Goal: Task Accomplishment & Management: Use online tool/utility

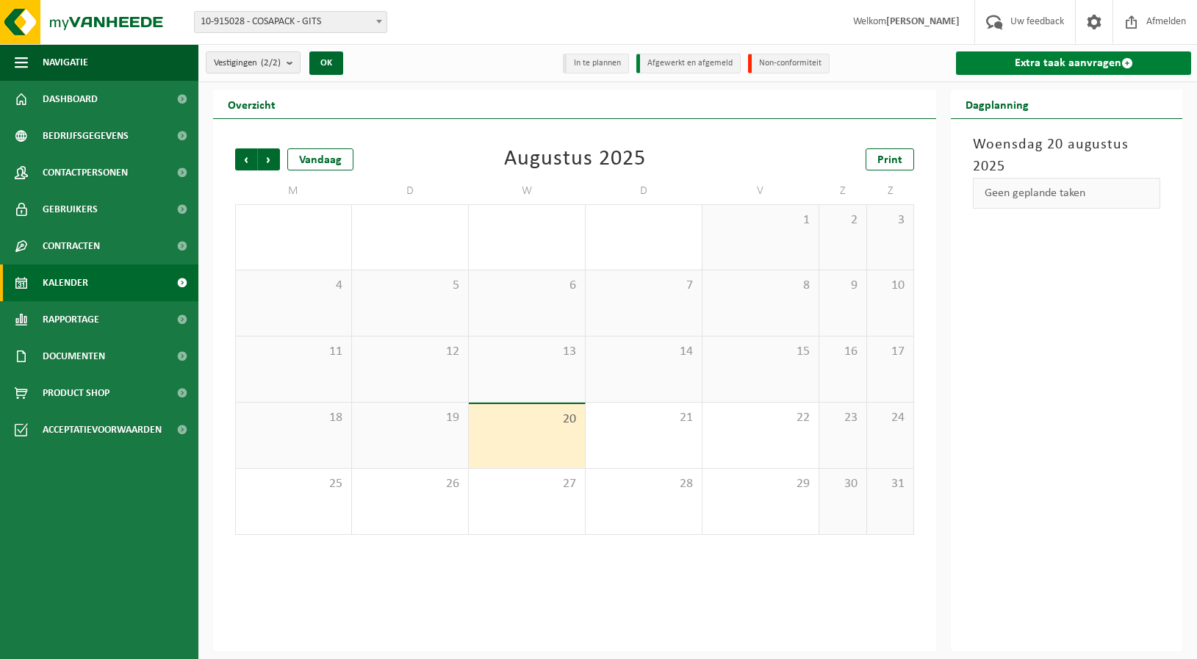
click at [1091, 60] on link "Extra taak aanvragen" at bounding box center [1073, 63] width 235 height 24
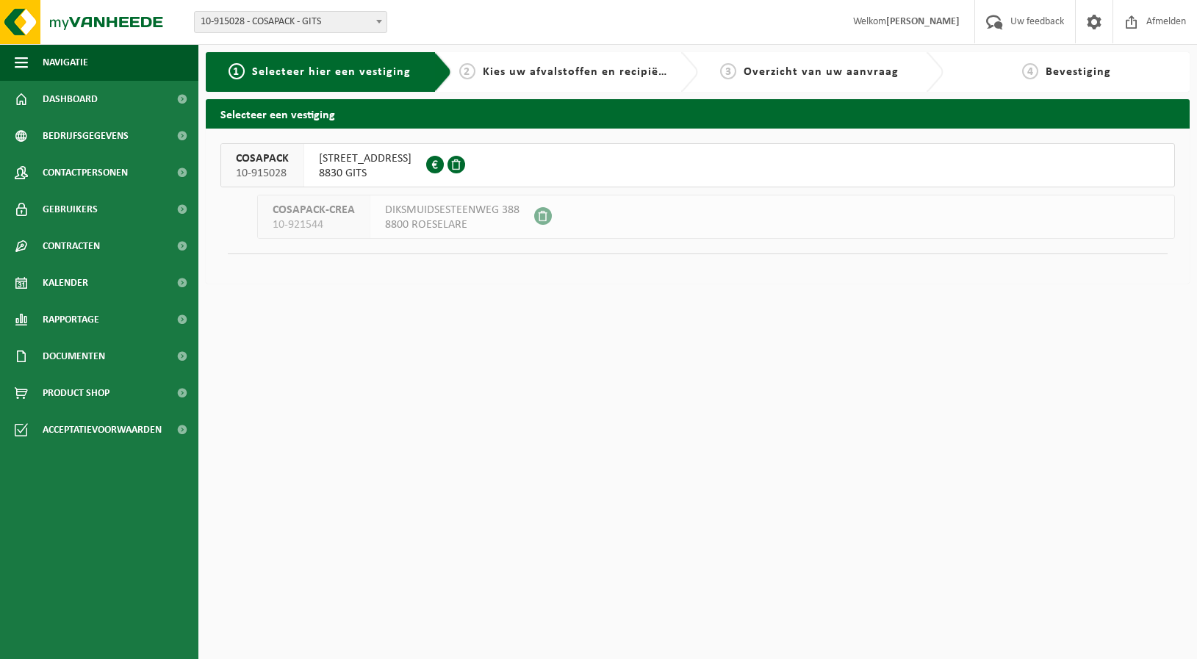
click at [378, 165] on span "GRIJSPEERDSTRAAT 71" at bounding box center [365, 158] width 93 height 15
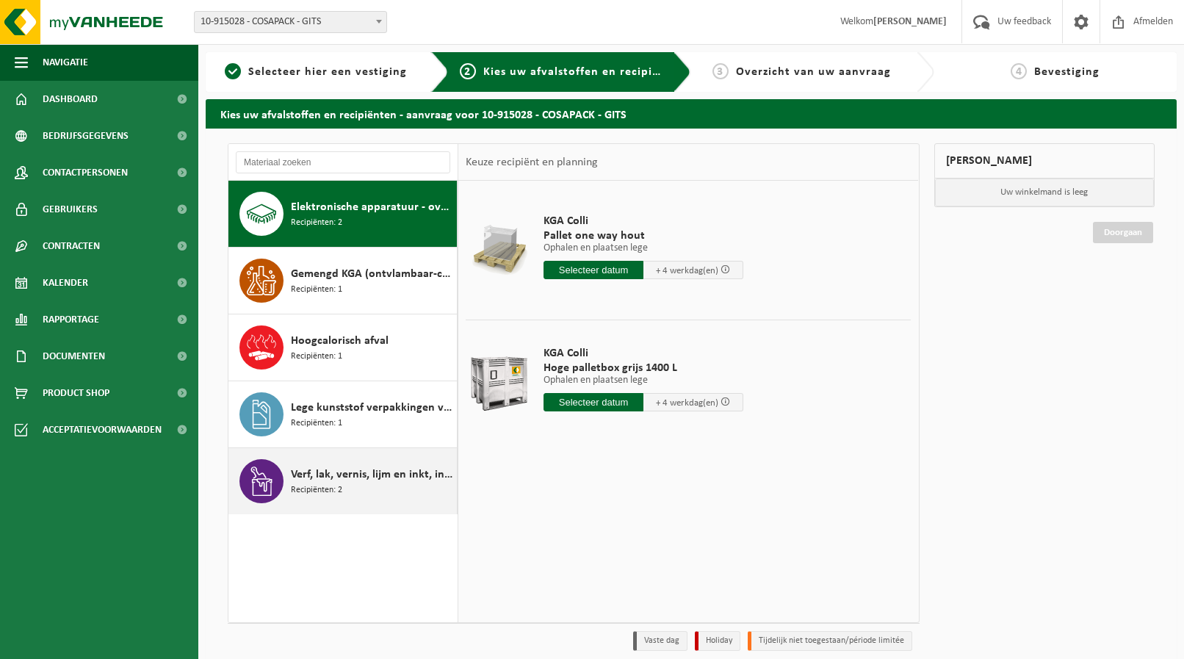
click at [347, 474] on span "Verf, lak, vernis, lijm en inkt, industrieel in kleinverpakking" at bounding box center [372, 475] width 162 height 18
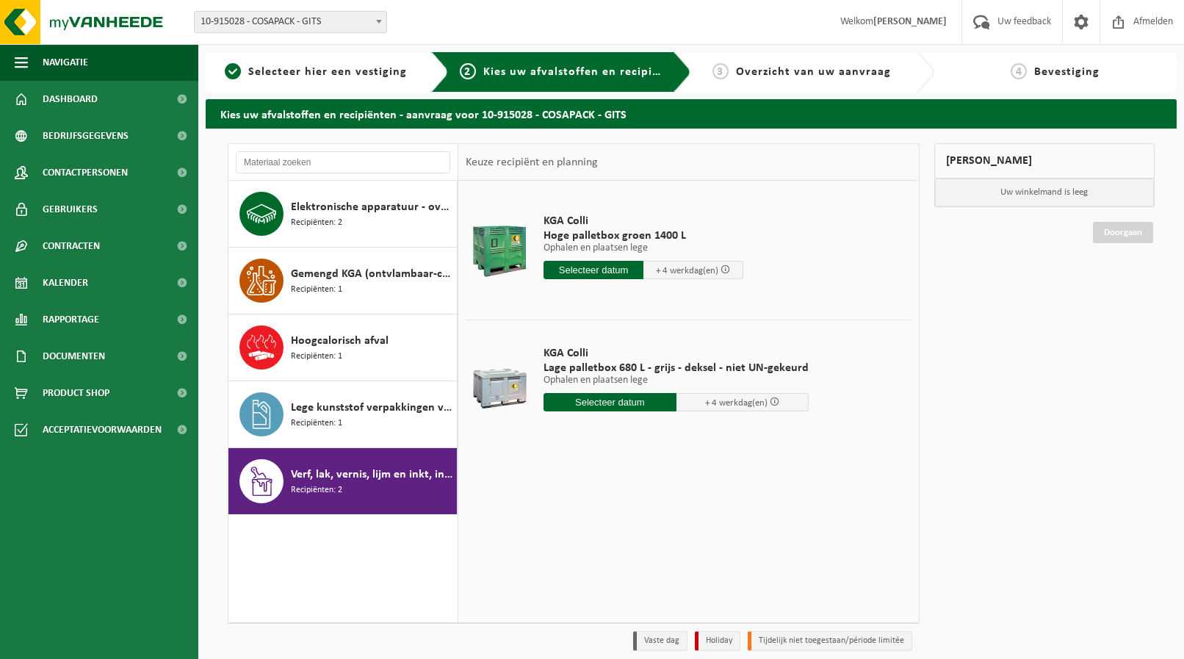
click at [624, 400] on input "text" at bounding box center [610, 402] width 133 height 18
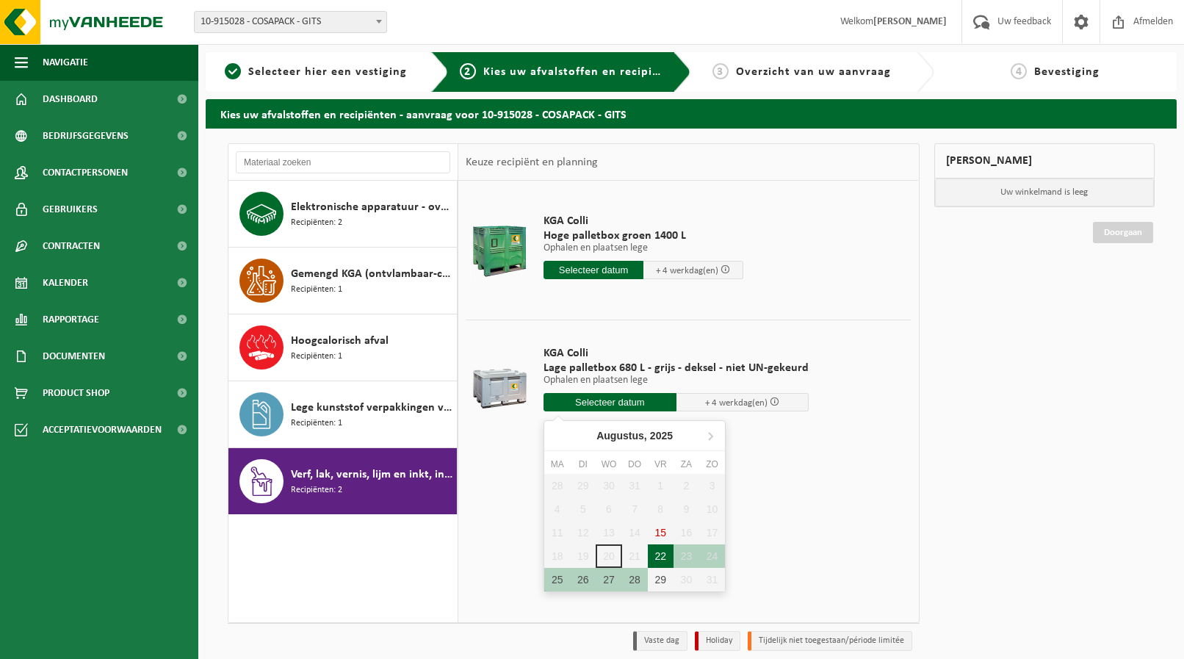
click at [663, 561] on div "22" at bounding box center [661, 556] width 26 height 24
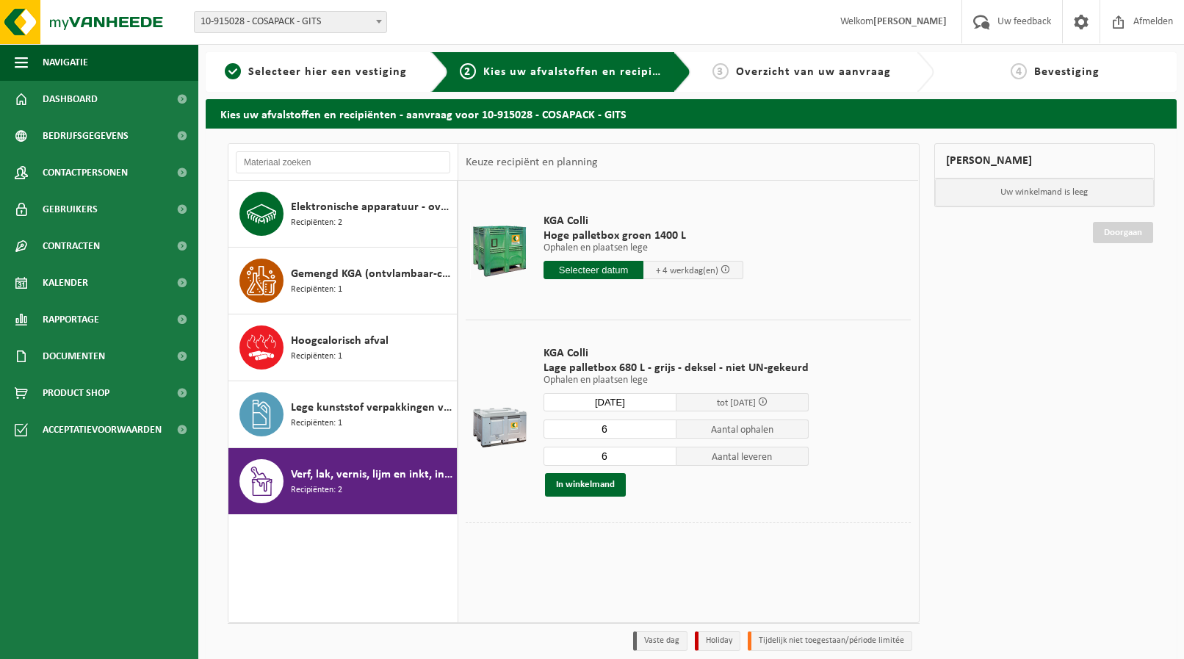
type input "Van [DATE]"
type input "[DATE]"
click at [661, 437] on input "6" at bounding box center [610, 429] width 133 height 19
click at [661, 433] on input "5" at bounding box center [610, 429] width 133 height 19
click at [661, 433] on input "4" at bounding box center [610, 429] width 133 height 19
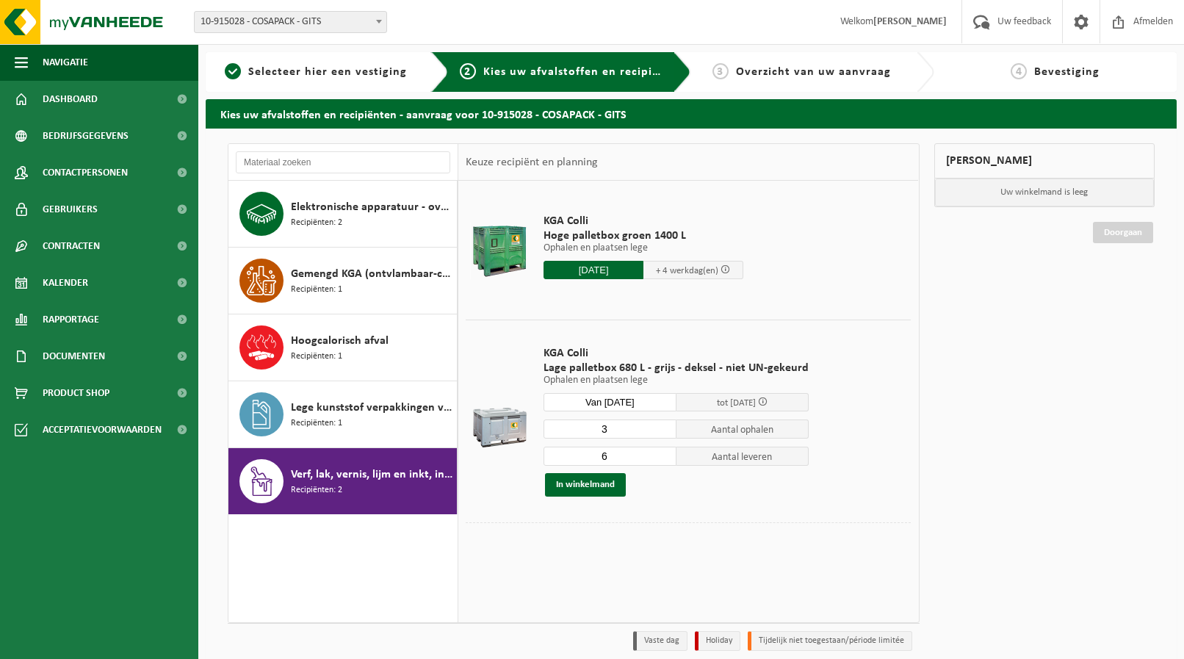
click at [661, 433] on input "3" at bounding box center [610, 429] width 133 height 19
type input "2"
click at [660, 433] on input "2" at bounding box center [610, 429] width 133 height 19
click at [659, 458] on input "5" at bounding box center [610, 456] width 133 height 19
click at [659, 458] on input "4" at bounding box center [610, 456] width 133 height 19
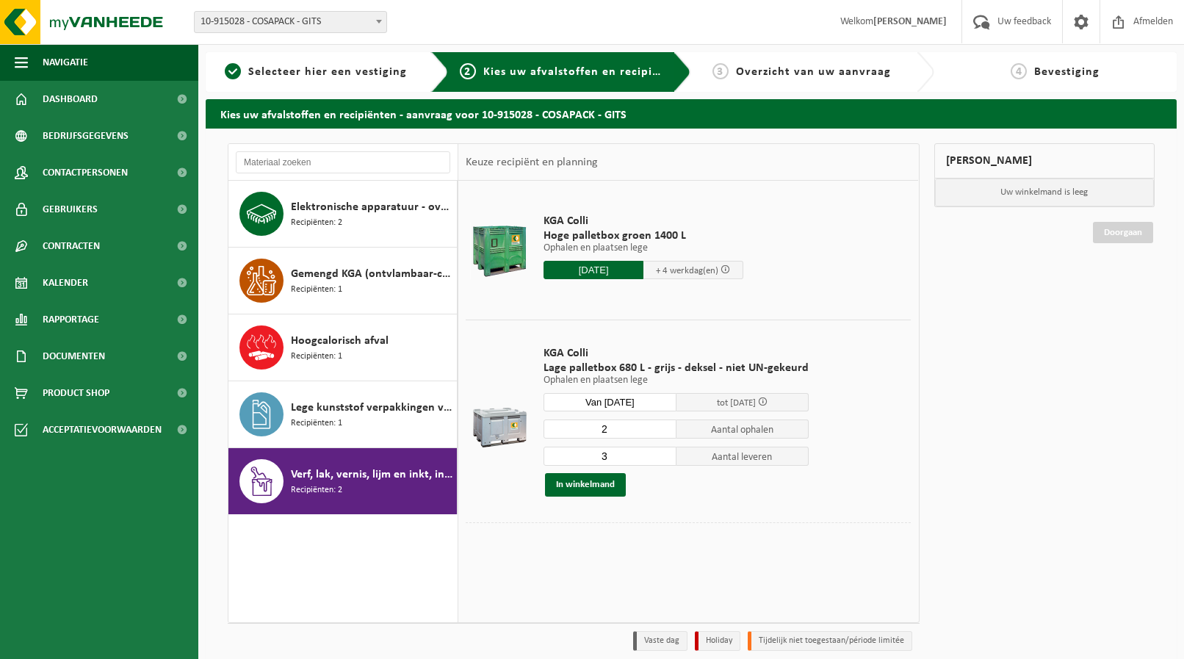
click at [659, 458] on input "3" at bounding box center [610, 456] width 133 height 19
type input "2"
click at [659, 458] on input "2" at bounding box center [610, 456] width 133 height 19
click at [585, 483] on button "In winkelmand" at bounding box center [585, 485] width 81 height 24
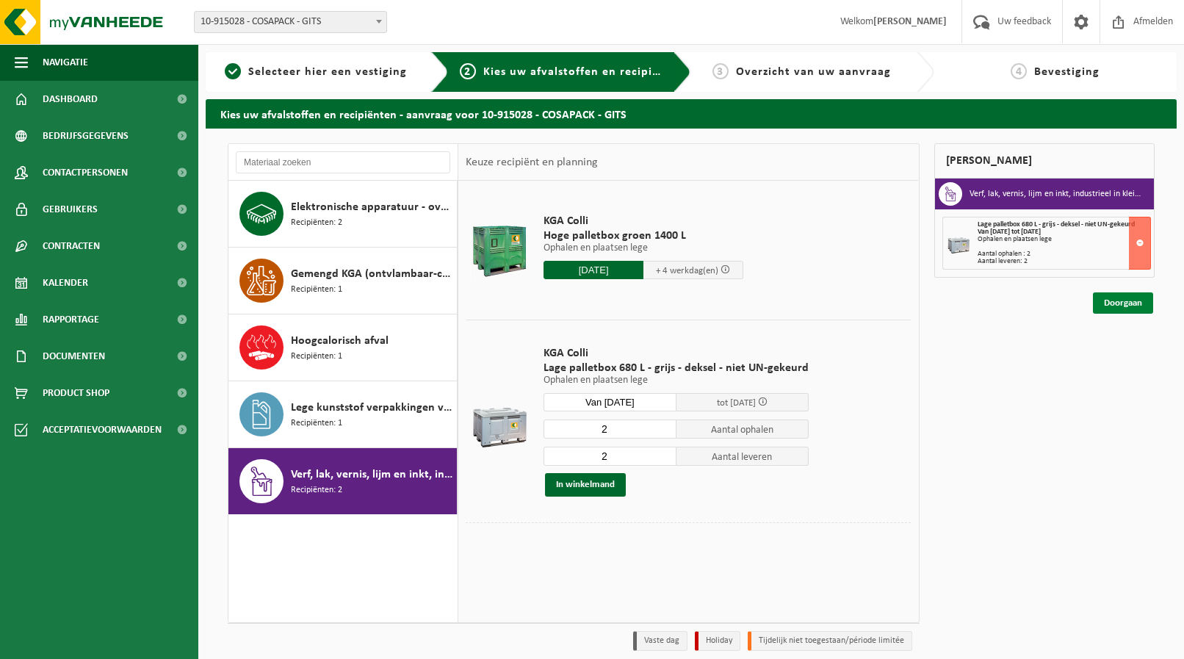
click at [1127, 302] on link "Doorgaan" at bounding box center [1123, 302] width 60 height 21
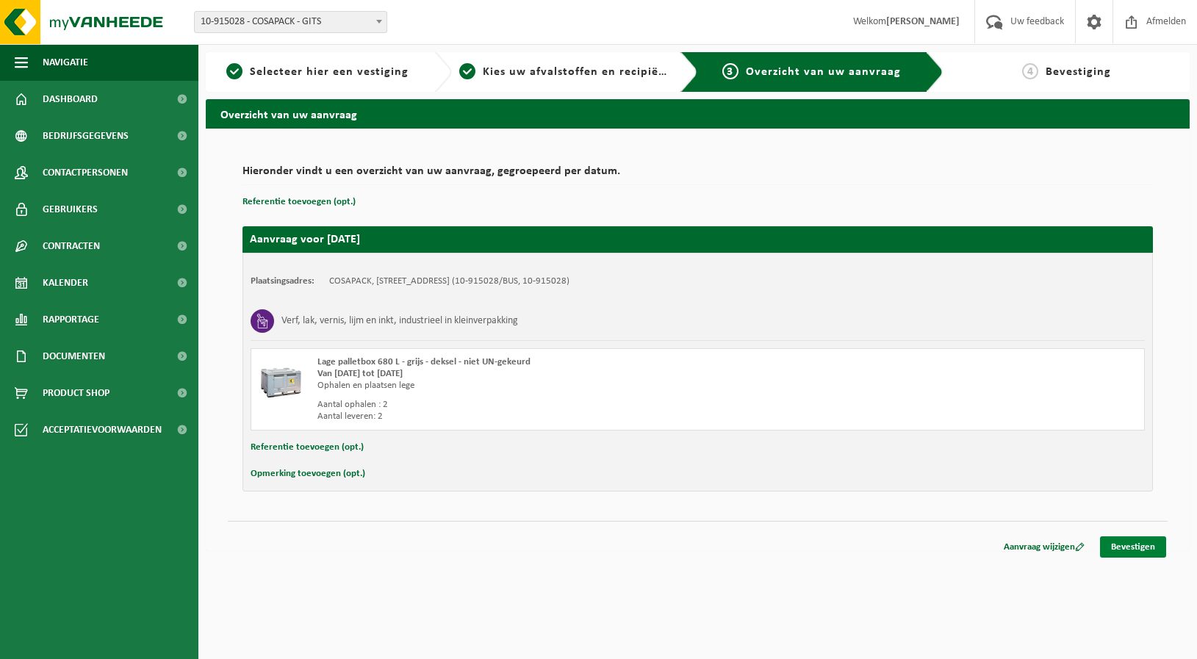
click at [1134, 547] on link "Bevestigen" at bounding box center [1133, 546] width 66 height 21
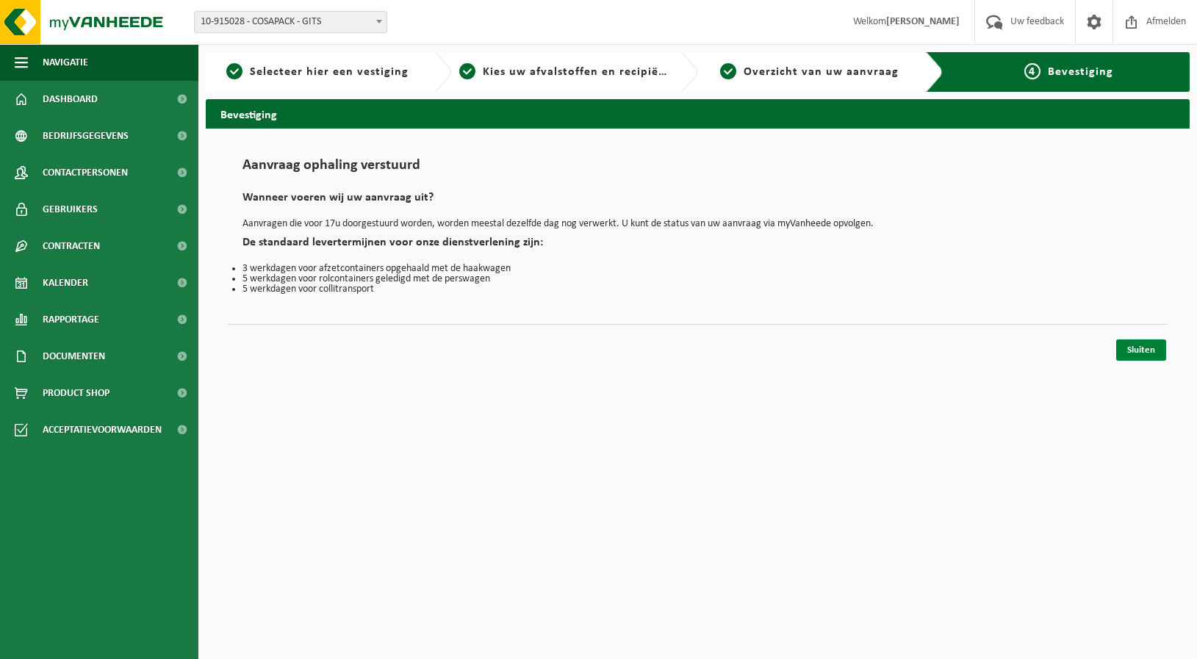
click at [1132, 348] on link "Sluiten" at bounding box center [1141, 349] width 50 height 21
